Goal: Check status: Check status

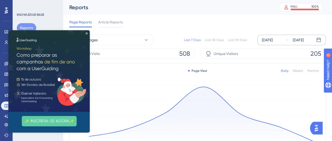
click at [273, 39] on div "[DATE]" at bounding box center [267, 40] width 11 height 6
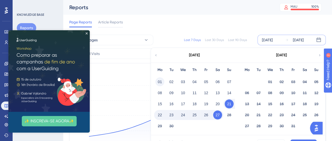
click at [158, 83] on button "01" at bounding box center [159, 81] width 9 height 9
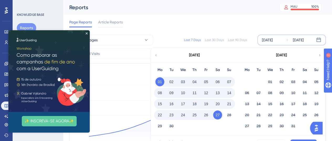
scroll to position [26, 0]
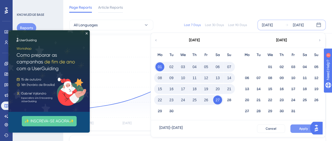
click at [299, 128] on span "Apply" at bounding box center [303, 128] width 9 height 4
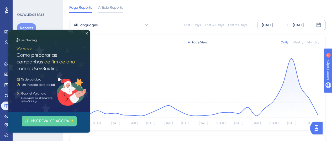
scroll to position [0, 0]
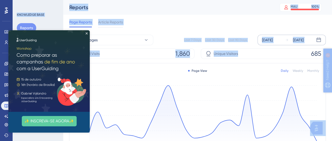
drag, startPoint x: 631, startPoint y: 145, endPoint x: 364, endPoint y: 94, distance: 272.0
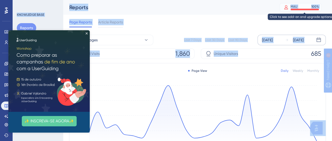
click at [321, 10] on div "MAU 100 %" at bounding box center [300, 7] width 42 height 8
